Goal: Navigation & Orientation: Find specific page/section

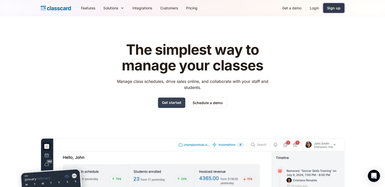
click at [335, 11] on link "Sign up" at bounding box center [334, 8] width 22 height 10
click at [316, 8] on link "Login" at bounding box center [314, 7] width 17 height 11
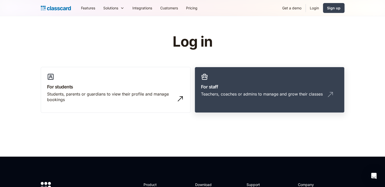
click at [219, 87] on h3 "For staff" at bounding box center [269, 86] width 137 height 7
